Goal: Register for event/course

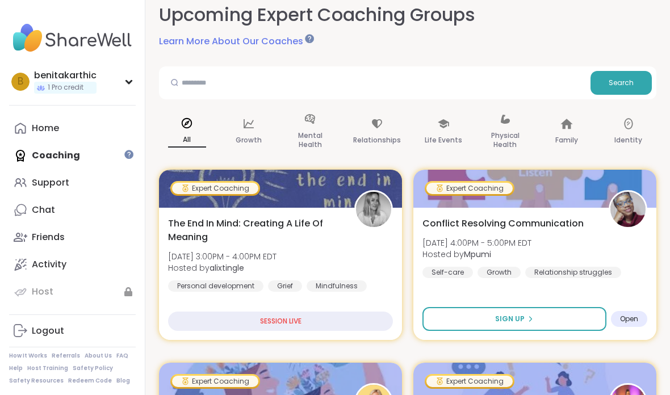
click at [130, 157] on div at bounding box center [128, 154] width 9 height 9
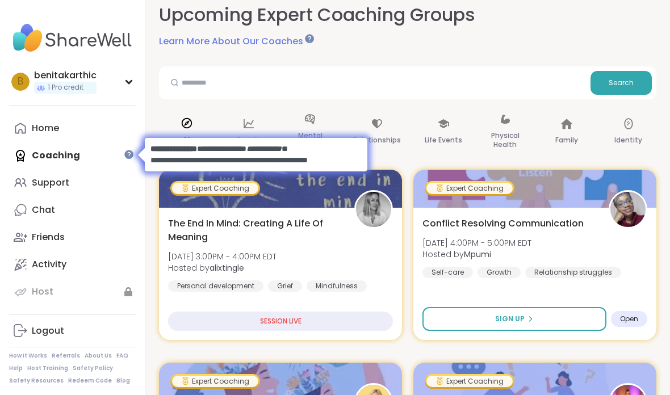
click at [206, 325] on div "SESSION LIVE" at bounding box center [280, 321] width 225 height 19
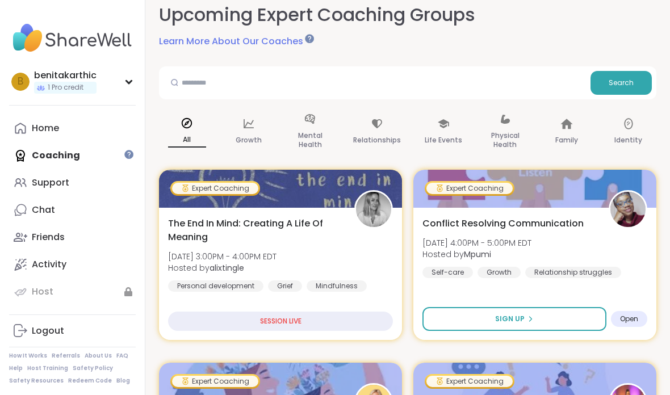
click at [202, 331] on div "SESSION LIVE" at bounding box center [280, 321] width 225 height 19
click at [198, 331] on div "SESSION LIVE" at bounding box center [280, 321] width 225 height 19
click at [199, 331] on div "SESSION LIVE" at bounding box center [280, 321] width 225 height 19
click at [198, 331] on div "SESSION LIVE" at bounding box center [280, 321] width 225 height 19
click at [199, 282] on div "Personal development" at bounding box center [215, 286] width 95 height 11
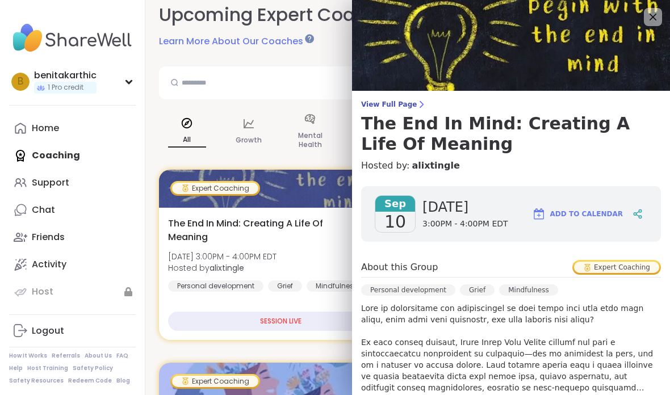
click at [413, 218] on div "[DATE] [DATE] 3:00PM - 4:00PM EDT" at bounding box center [441, 213] width 133 height 37
click at [500, 75] on img at bounding box center [511, 45] width 318 height 91
click at [230, 267] on b "alixtingle" at bounding box center [227, 267] width 35 height 11
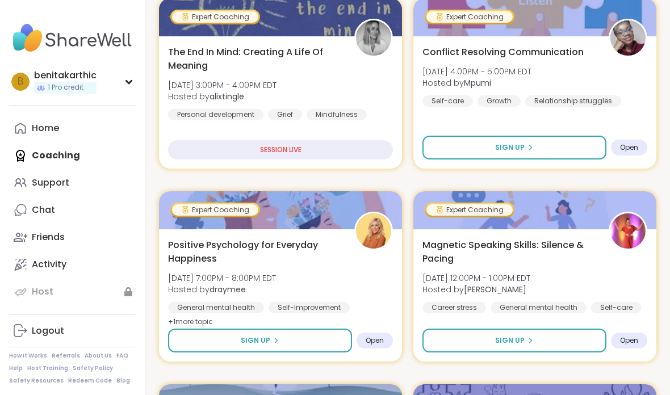
scroll to position [222, 0]
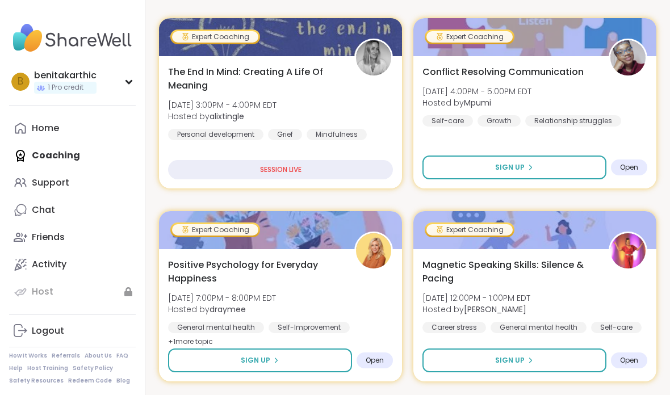
click at [467, 175] on button "Sign Up" at bounding box center [515, 168] width 184 height 24
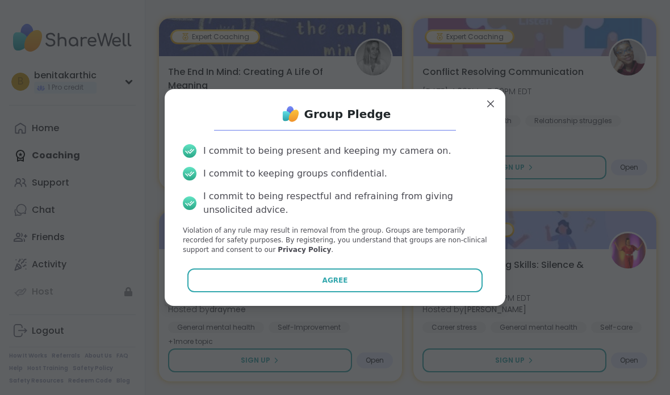
click at [307, 292] on button "Agree" at bounding box center [335, 281] width 296 height 24
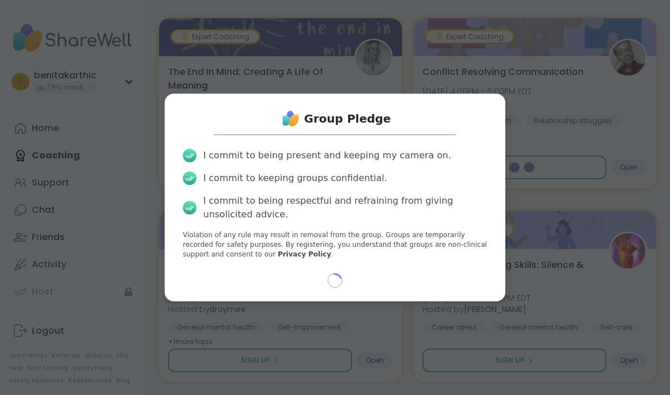
select select "**"
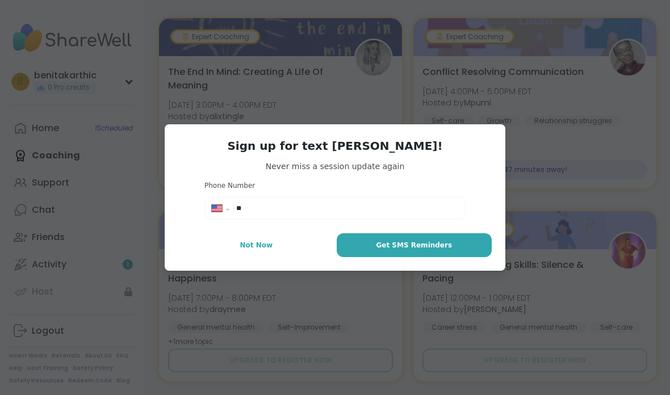
click at [279, 214] on input "**" at bounding box center [347, 208] width 222 height 11
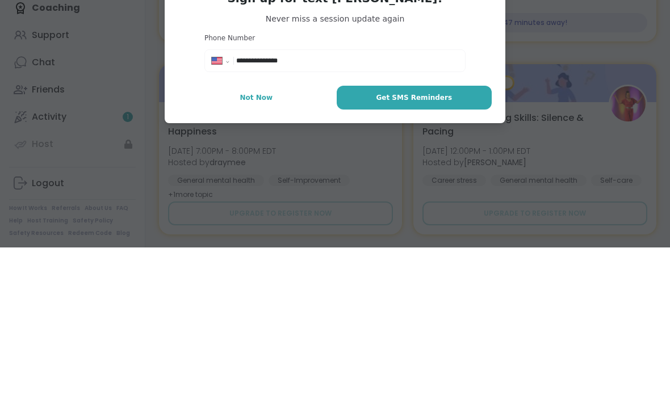
type input "**********"
click at [377, 233] on button "Get SMS Reminders" at bounding box center [414, 245] width 155 height 24
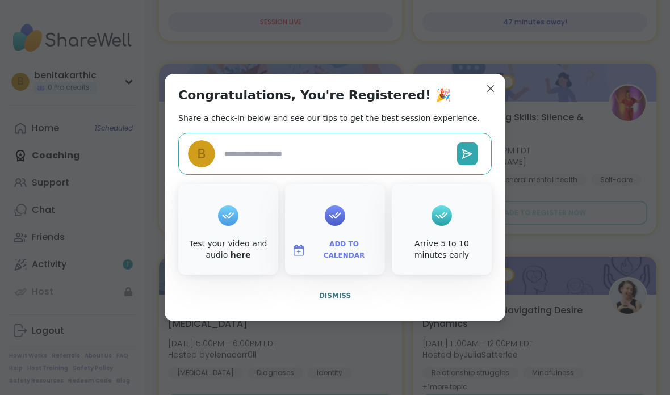
click at [215, 257] on div "Test your video and audio here" at bounding box center [228, 229] width 100 height 91
click at [229, 224] on icon at bounding box center [228, 216] width 18 height 18
click at [220, 224] on icon at bounding box center [228, 216] width 18 height 18
click at [232, 224] on icon at bounding box center [228, 216] width 18 height 18
click at [223, 224] on icon at bounding box center [228, 216] width 18 height 18
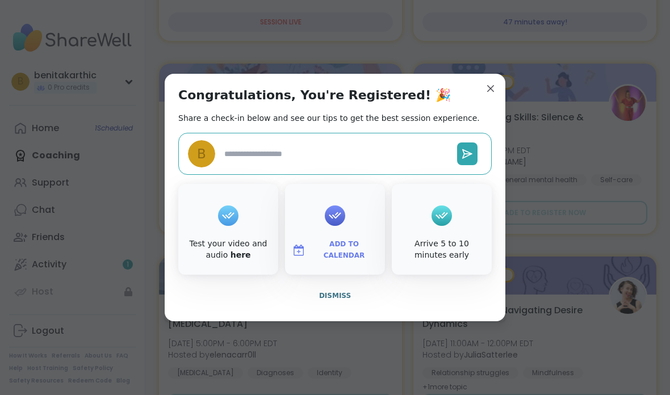
click at [225, 275] on div "Test your video and audio here" at bounding box center [228, 229] width 100 height 91
click at [224, 275] on div "Test your video and audio here" at bounding box center [228, 229] width 100 height 91
click at [224, 261] on div "Test your video and audio here" at bounding box center [228, 250] width 95 height 22
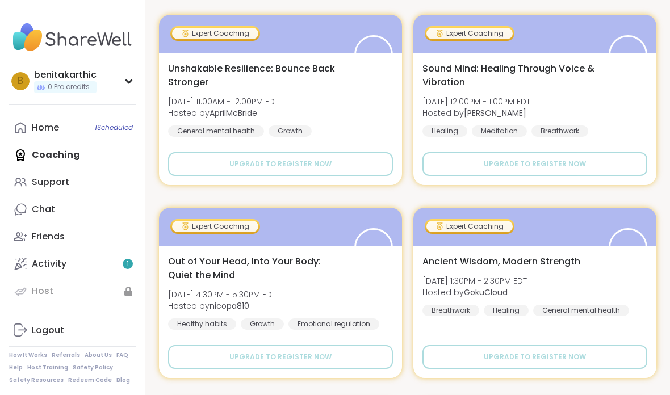
scroll to position [811, 0]
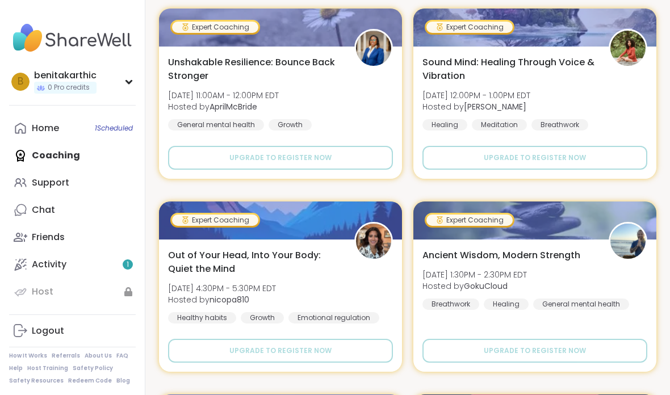
click at [74, 118] on link "Home 1 Scheduled" at bounding box center [72, 128] width 127 height 27
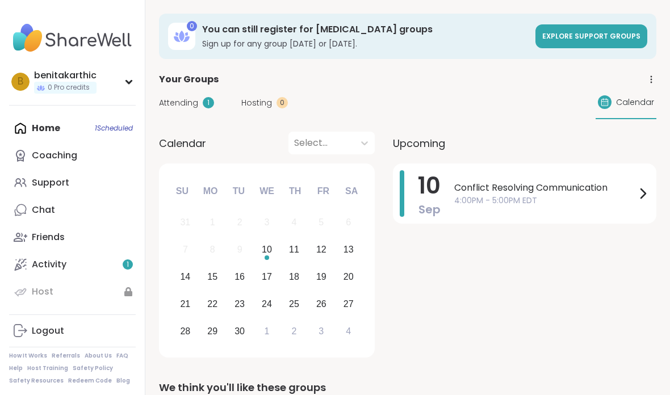
click at [486, 208] on div "Conflict Resolving Communication 4:00PM - 5:00PM EDT" at bounding box center [551, 193] width 195 height 47
